Goal: Task Accomplishment & Management: Manage account settings

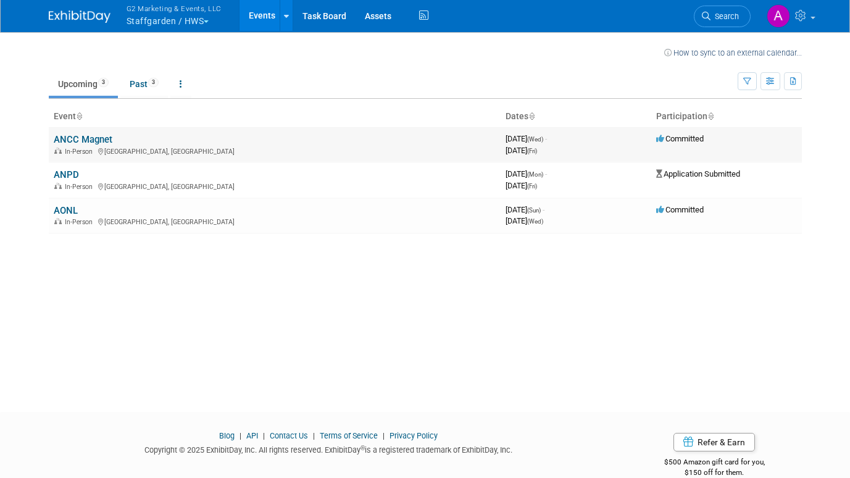
click at [78, 139] on link "ANCC Magnet" at bounding box center [83, 139] width 59 height 11
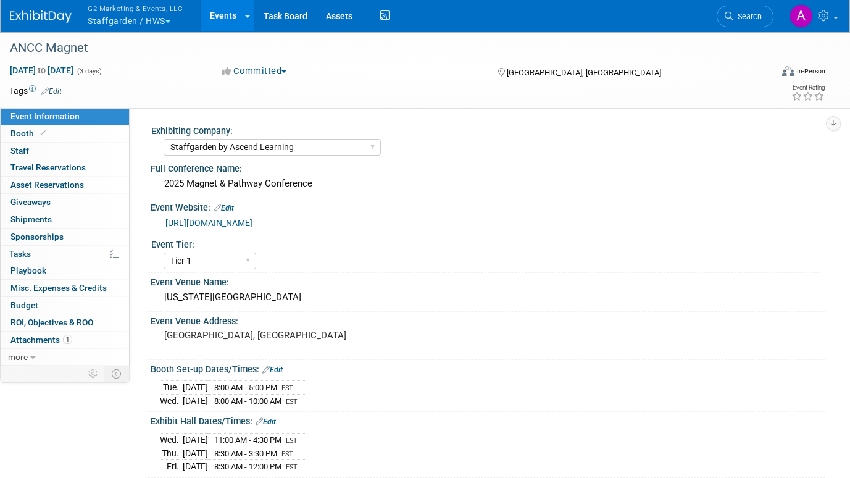
select select "Staffgarden by Ascend Learning"
select select "Tier 1"
select select "No"
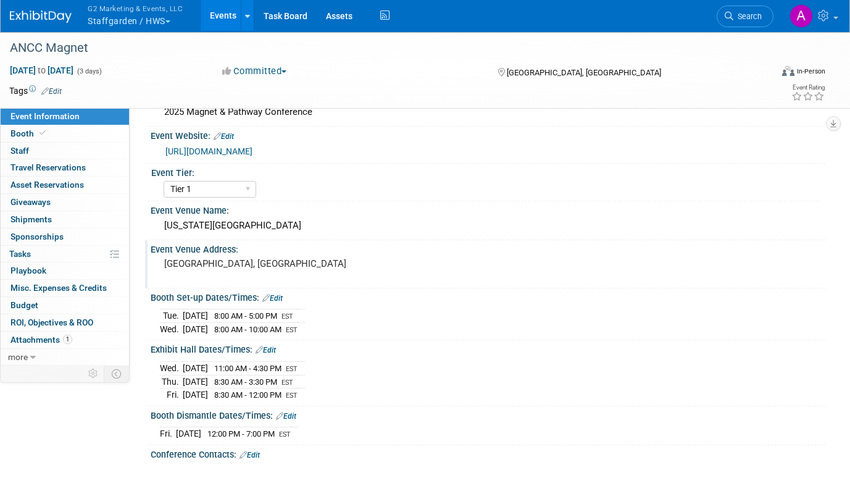
scroll to position [70, 0]
click at [42, 214] on span "Shipments 0" at bounding box center [30, 219] width 41 height 10
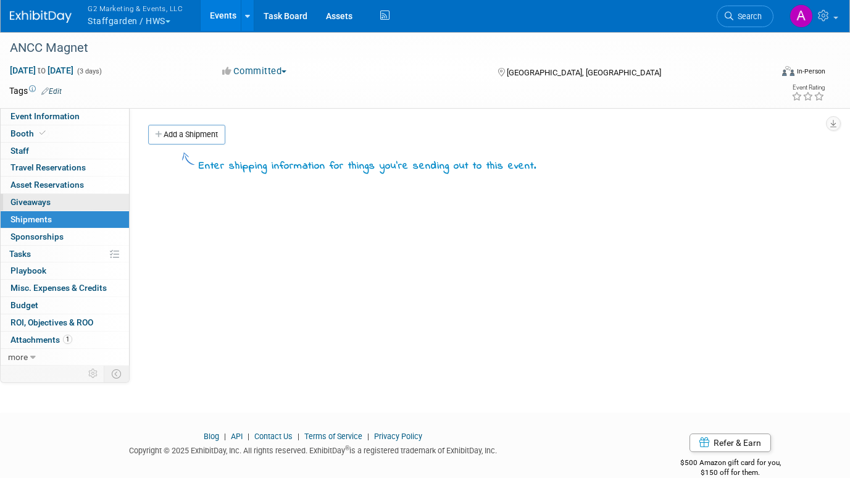
click at [40, 201] on span "Giveaways 0" at bounding box center [30, 202] width 40 height 10
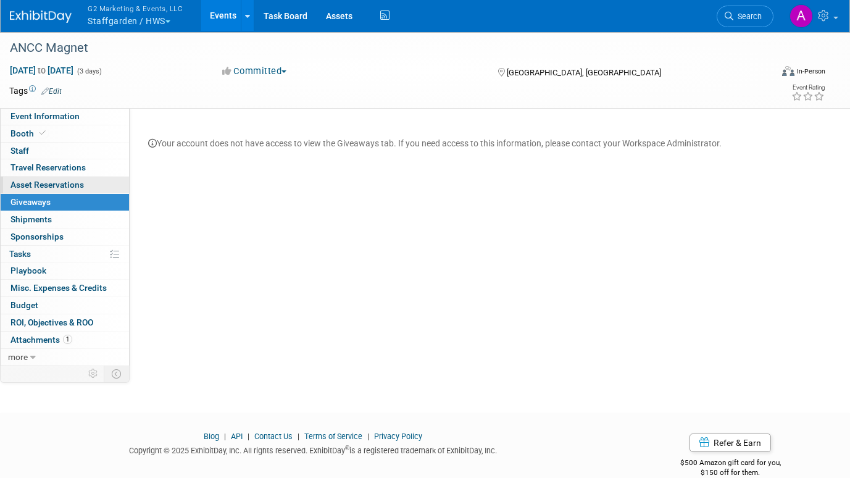
click at [49, 185] on span "Asset Reservations 0" at bounding box center [46, 185] width 73 height 10
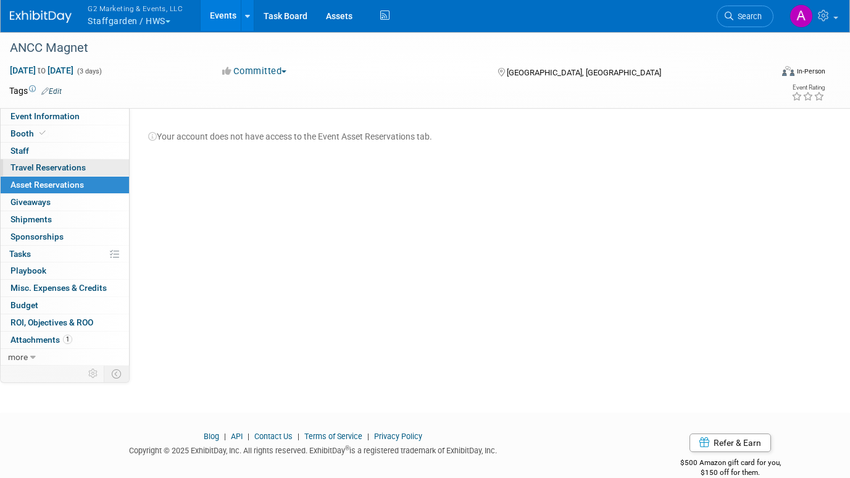
click at [49, 170] on span "Travel Reservations 0" at bounding box center [47, 167] width 75 height 10
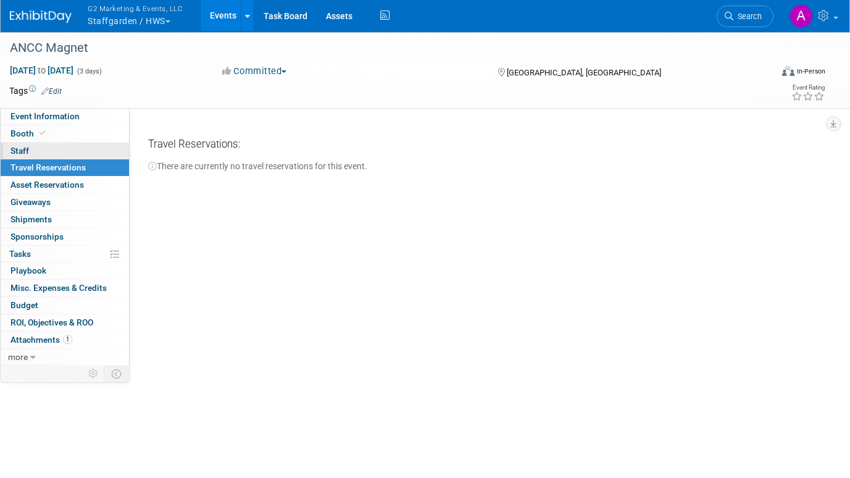
click at [15, 149] on span "Staff 0" at bounding box center [19, 151] width 19 height 10
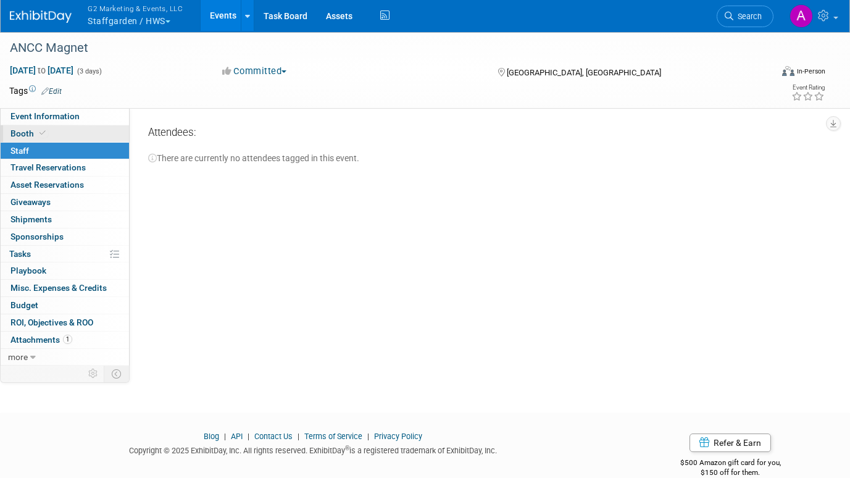
click at [25, 135] on span "Booth" at bounding box center [29, 133] width 38 height 10
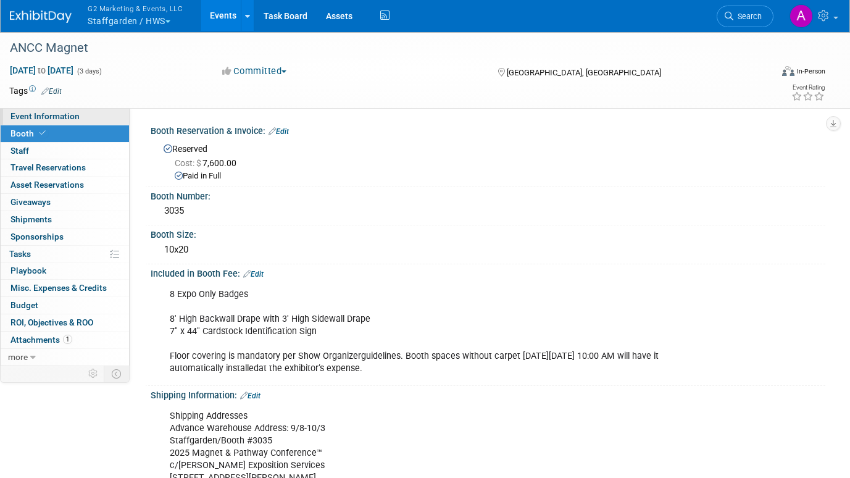
click at [39, 120] on span "Event Information" at bounding box center [44, 116] width 69 height 10
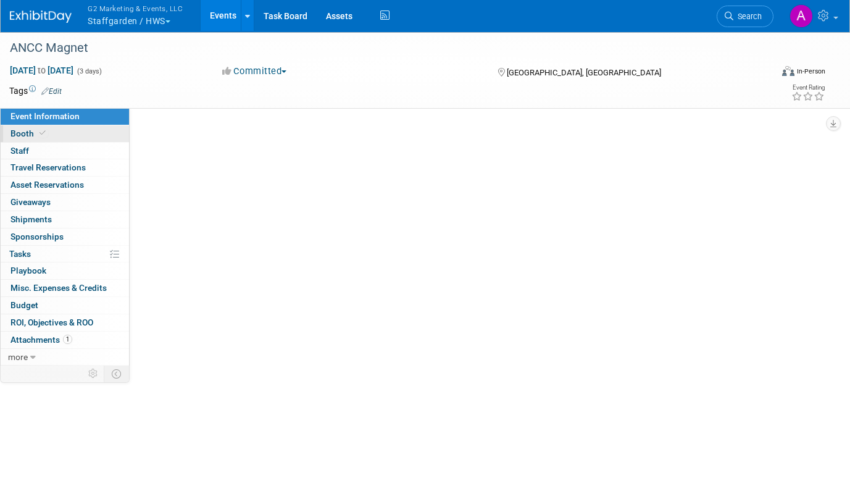
select select "Staffgarden by Ascend Learning"
select select "Tier 1"
select select "No"
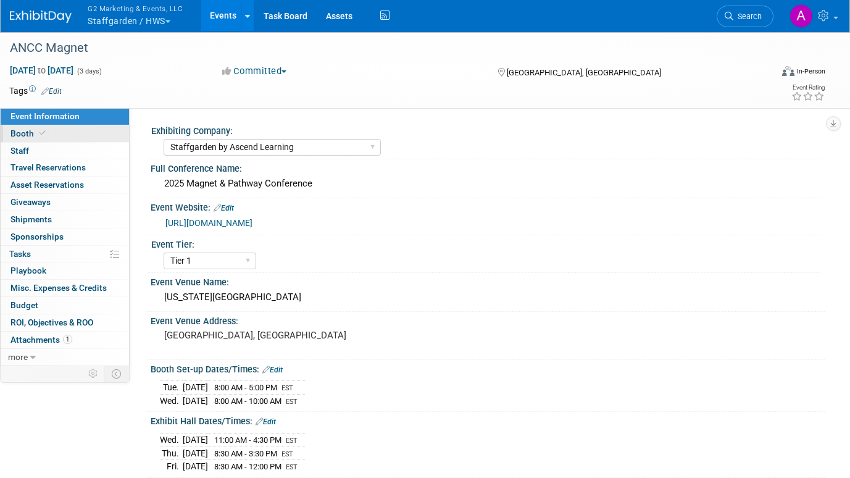
click at [31, 135] on span "Booth" at bounding box center [29, 133] width 38 height 10
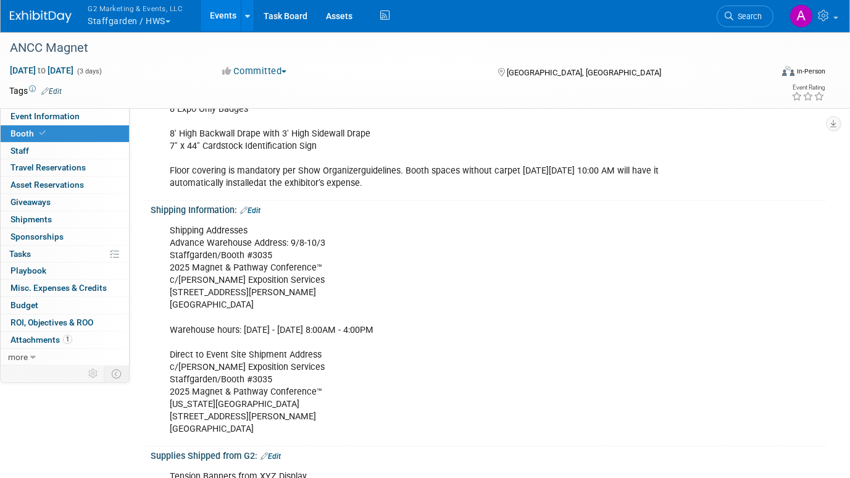
scroll to position [247, 0]
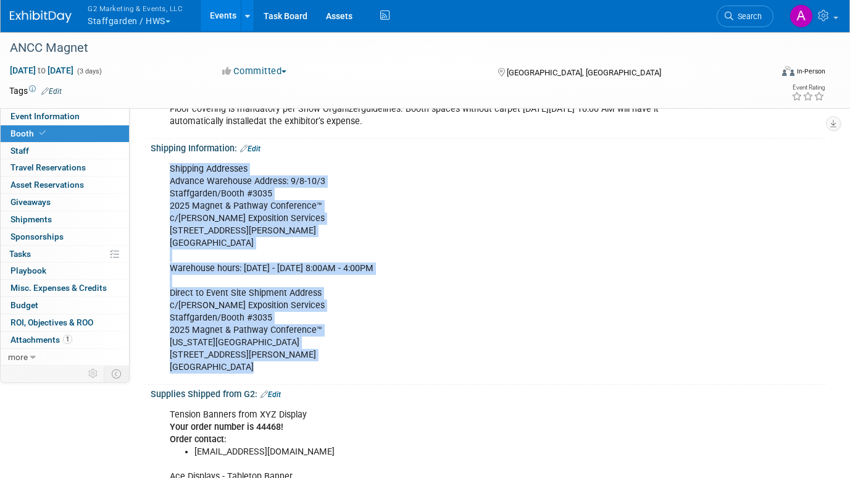
drag, startPoint x: 235, startPoint y: 361, endPoint x: 168, endPoint y: 170, distance: 202.1
click at [168, 170] on div "Shipping Addresses Advance Warehouse Address: 9/8-10/3 Staffgarden/Booth #3035 …" at bounding box center [427, 268] width 533 height 223
copy div "Shipping Addresses Advance Warehouse Address: 9/8-10/3 Staffgarden/Booth #3035 …"
